Goal: Information Seeking & Learning: Learn about a topic

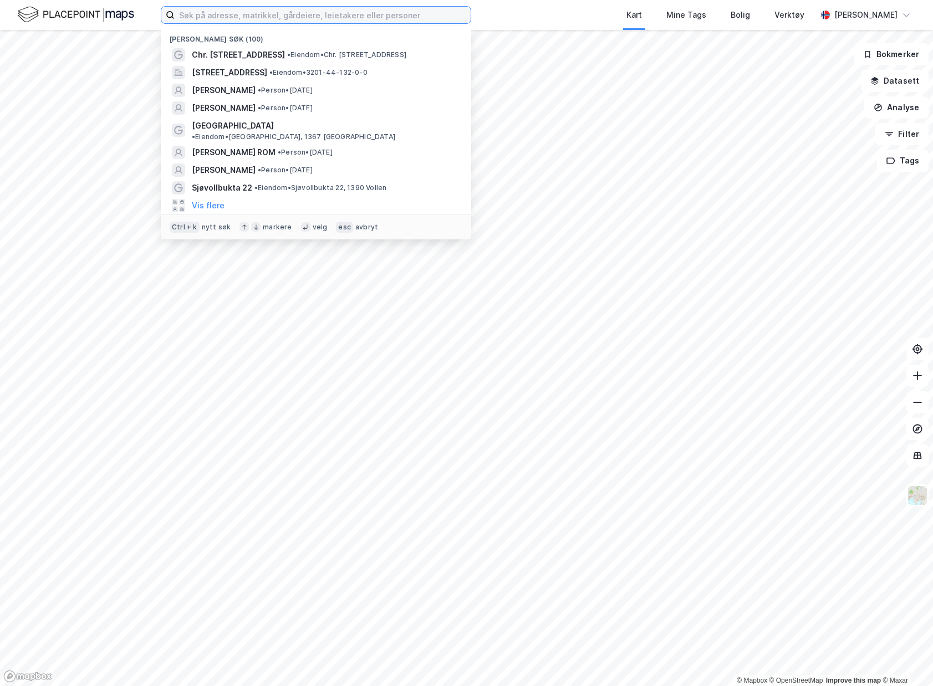
click at [328, 17] on input at bounding box center [323, 15] width 296 height 17
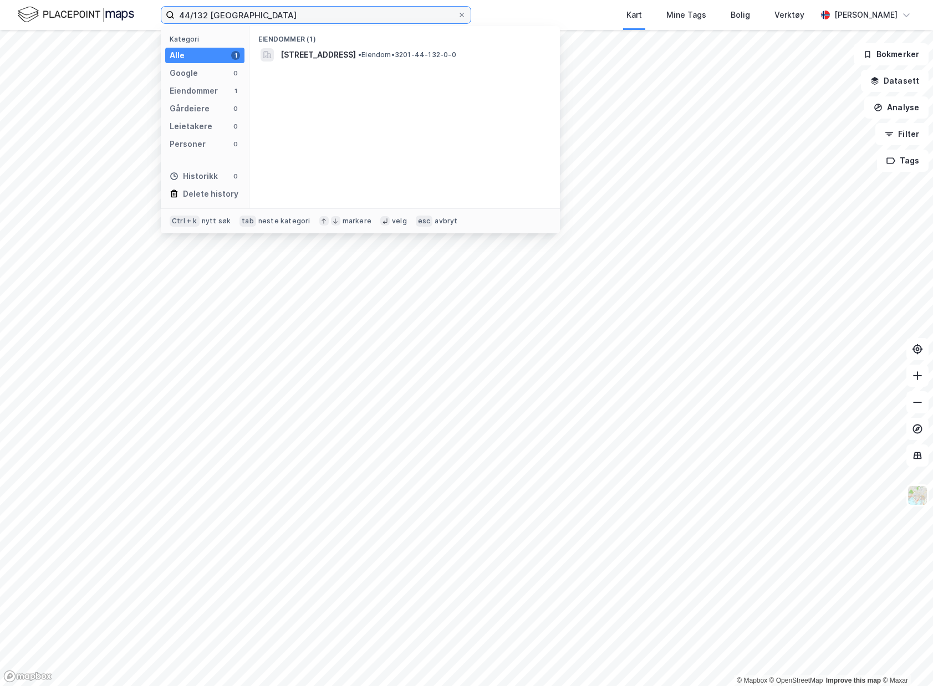
type input "44/132 bærum"
click at [371, 64] on div "Eiendommer (1) Måkeveien 14, 1367, SNARØYA, BÆRUM • Eiendom • 3201-44-132-0-0" at bounding box center [404, 117] width 310 height 182
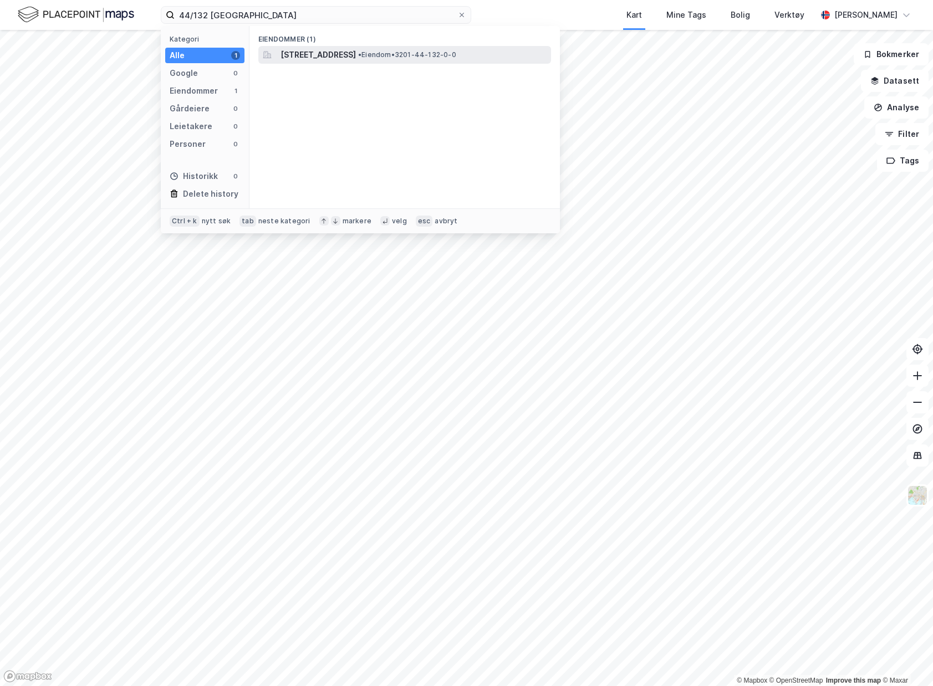
click at [356, 60] on span "[STREET_ADDRESS]" at bounding box center [317, 54] width 75 height 13
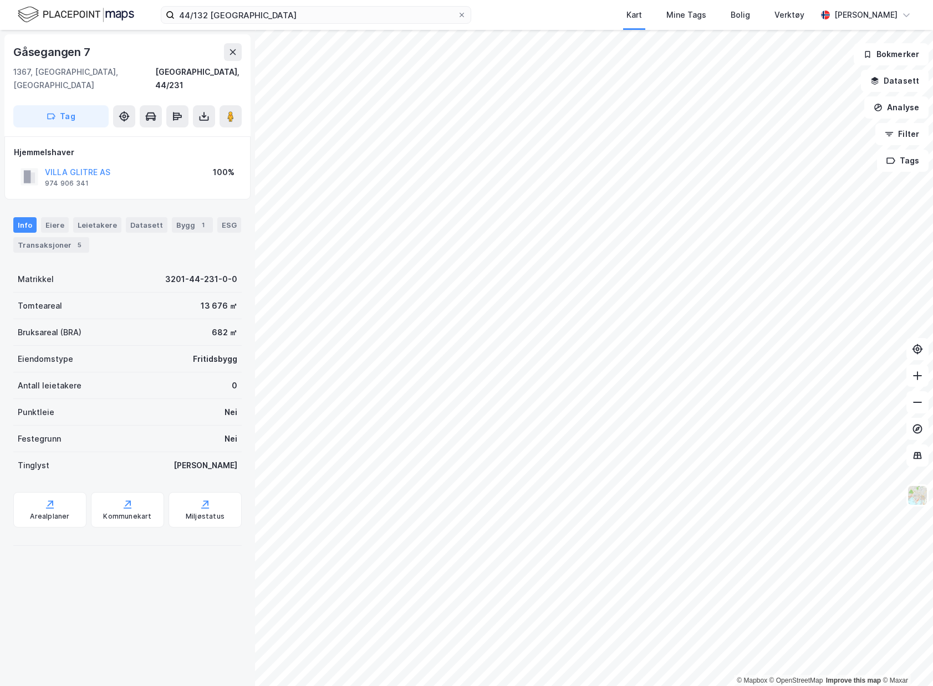
click at [45, 19] on img at bounding box center [76, 14] width 116 height 19
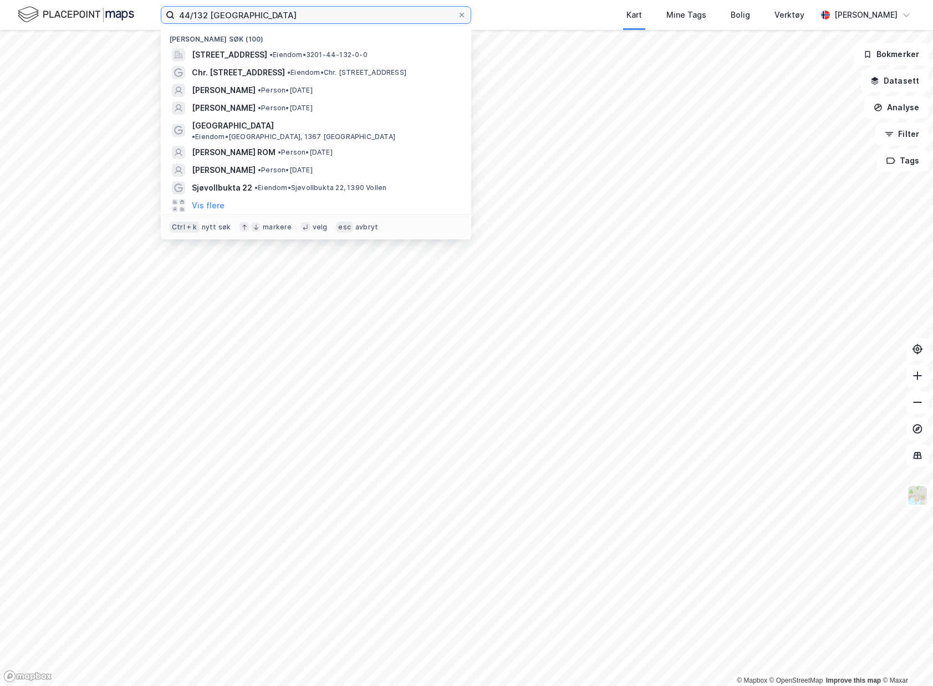
click at [254, 21] on input "44/132 bærum" at bounding box center [316, 15] width 283 height 17
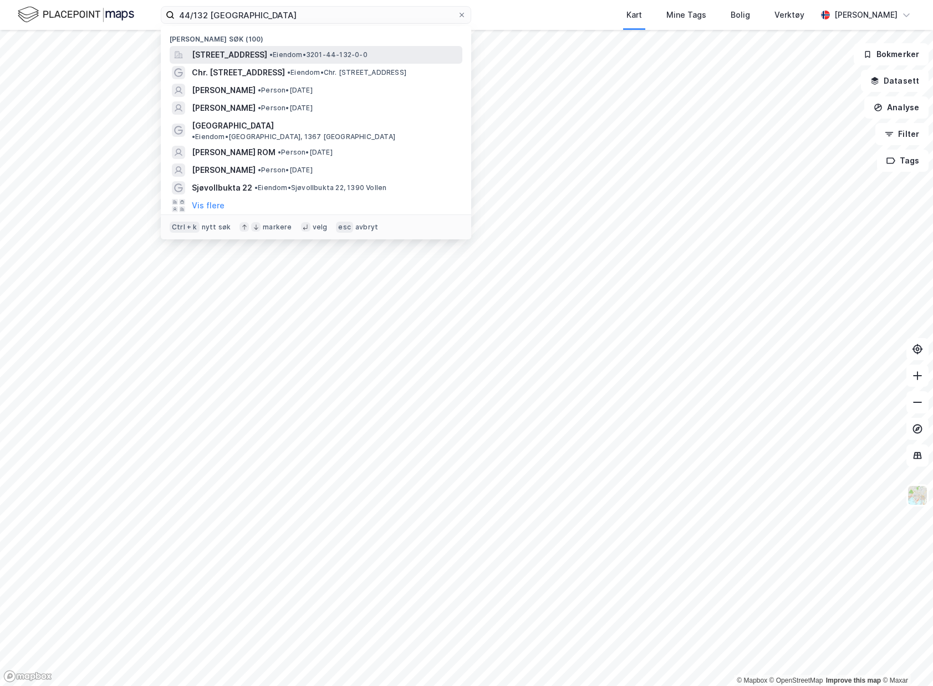
click at [259, 61] on span "[STREET_ADDRESS]" at bounding box center [229, 54] width 75 height 13
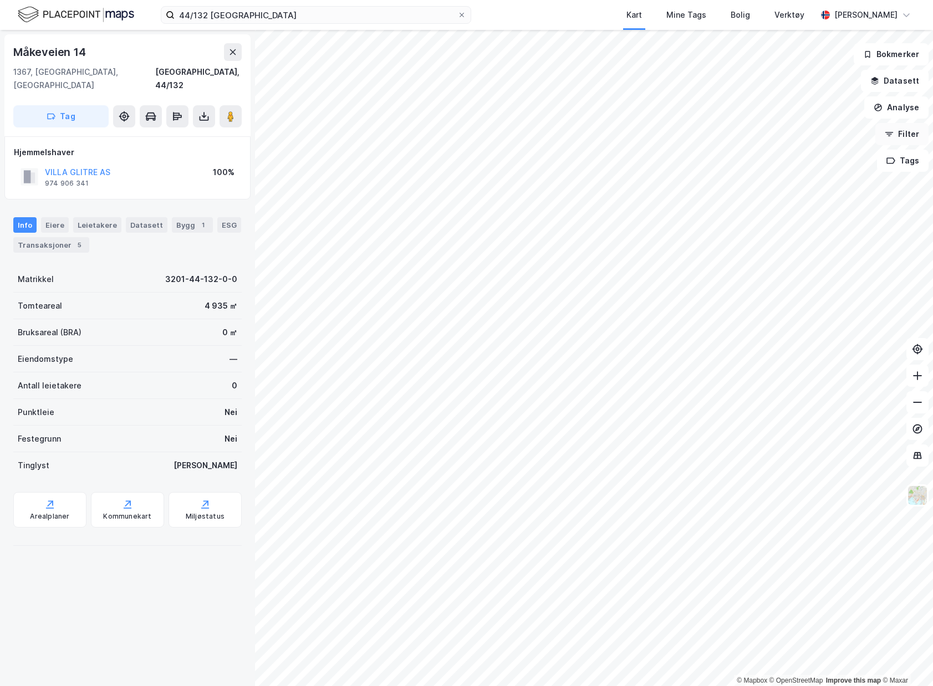
click at [916, 134] on button "Filter" at bounding box center [901, 134] width 53 height 22
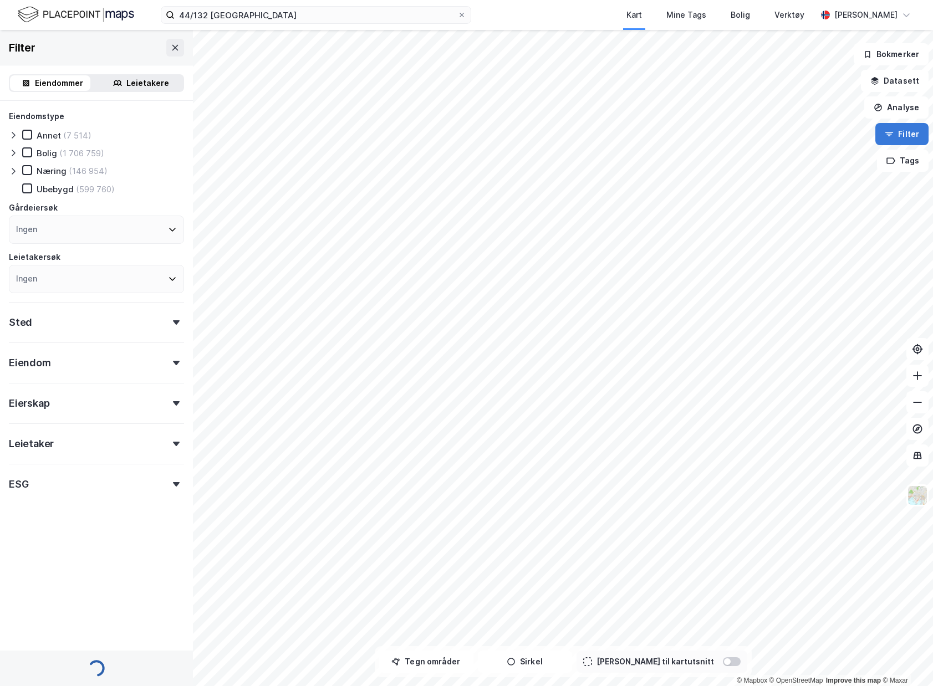
click at [916, 134] on button "Filter" at bounding box center [901, 134] width 53 height 22
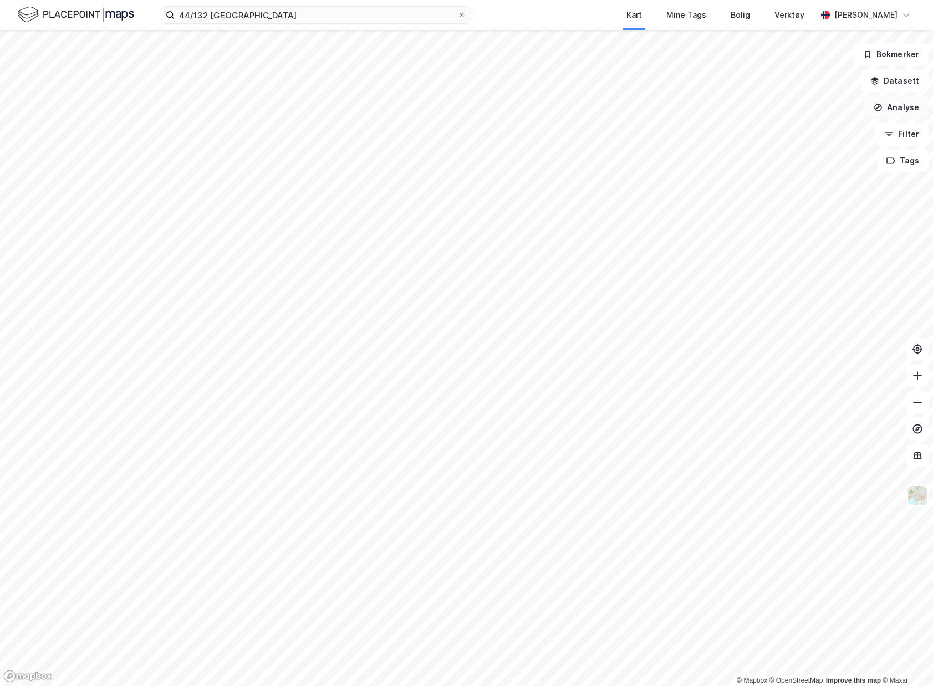
click at [917, 105] on button "Analyse" at bounding box center [896, 107] width 64 height 22
click at [810, 111] on div "Mål avstand" at bounding box center [800, 108] width 96 height 9
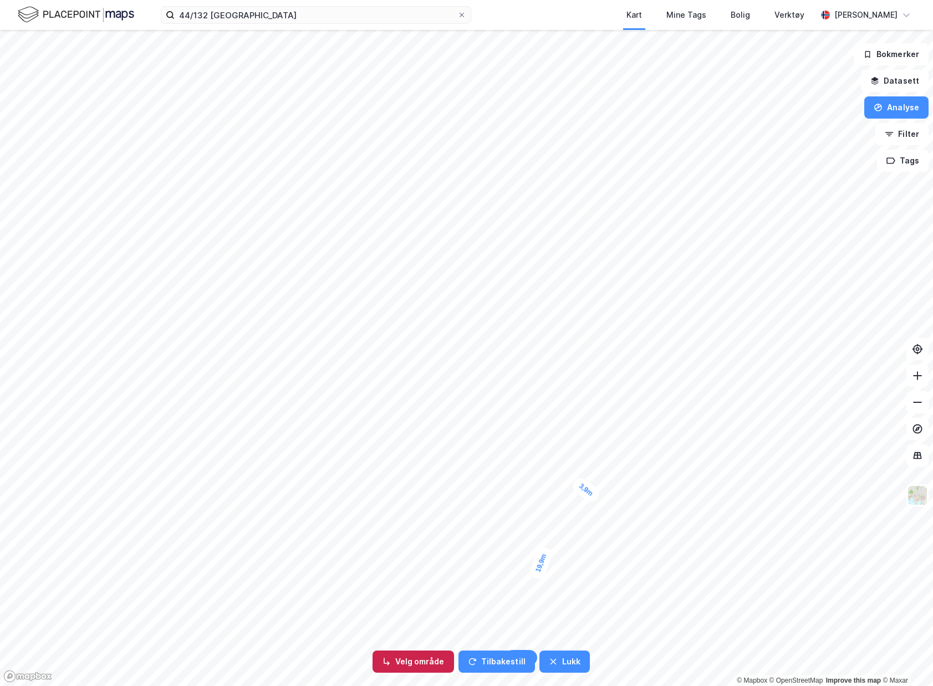
click at [415, 660] on button "Velg område" at bounding box center [412, 662] width 81 height 22
click at [392, 669] on button "Velg område" at bounding box center [412, 662] width 81 height 22
click at [520, 664] on button "Tilbakestill" at bounding box center [502, 662] width 76 height 22
click at [464, 669] on button "Tilbakestill" at bounding box center [449, 662] width 76 height 22
click at [499, 666] on button "Lukk" at bounding box center [517, 662] width 50 height 22
